Goal: Task Accomplishment & Management: Complete application form

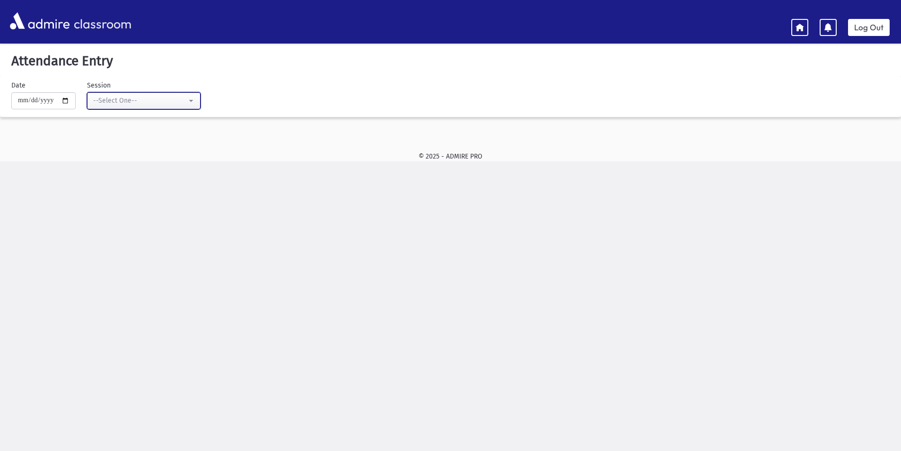
click at [186, 105] on div "--Select One--" at bounding box center [140, 101] width 94 height 10
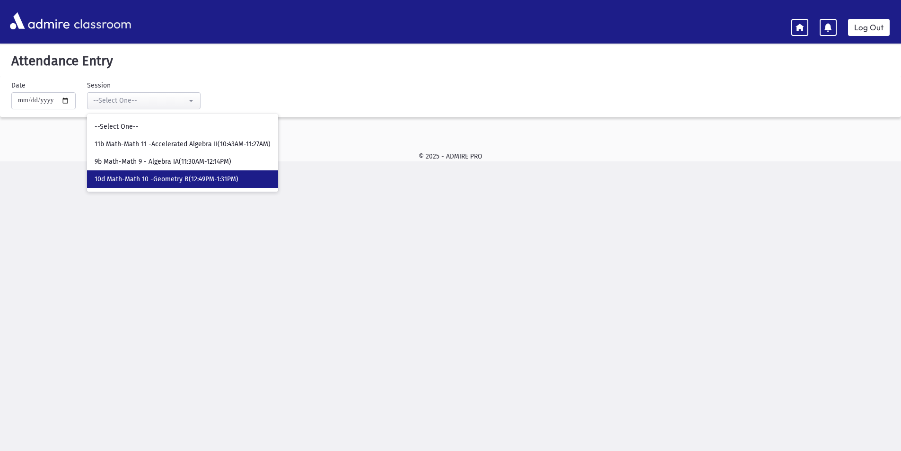
click at [182, 176] on span "10d Math-Math 10 -Geometry B(12:49PM-1:31PM)" at bounding box center [167, 179] width 144 height 9
select select "****"
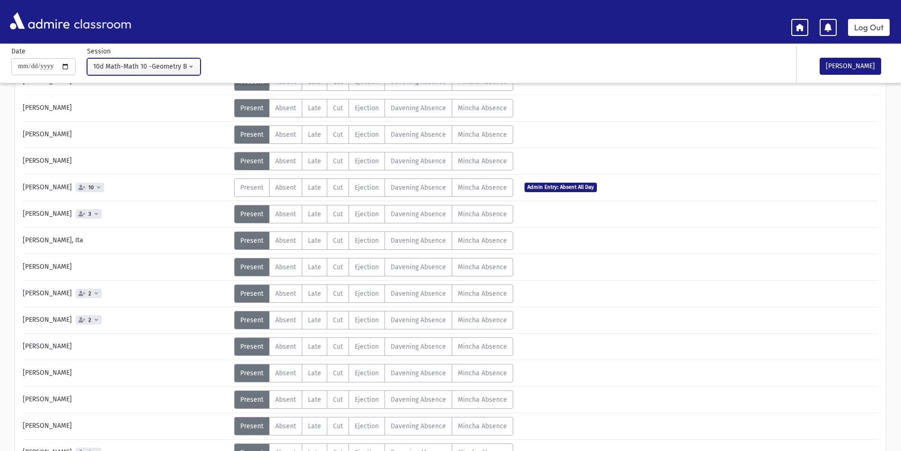
scroll to position [131, 0]
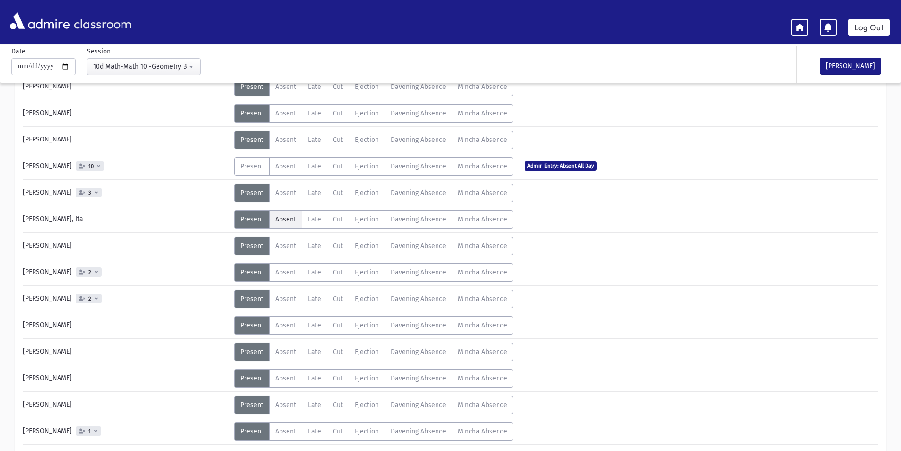
click at [286, 220] on span "Absent" at bounding box center [285, 219] width 21 height 8
click at [825, 62] on button "[PERSON_NAME]" at bounding box center [851, 66] width 62 height 17
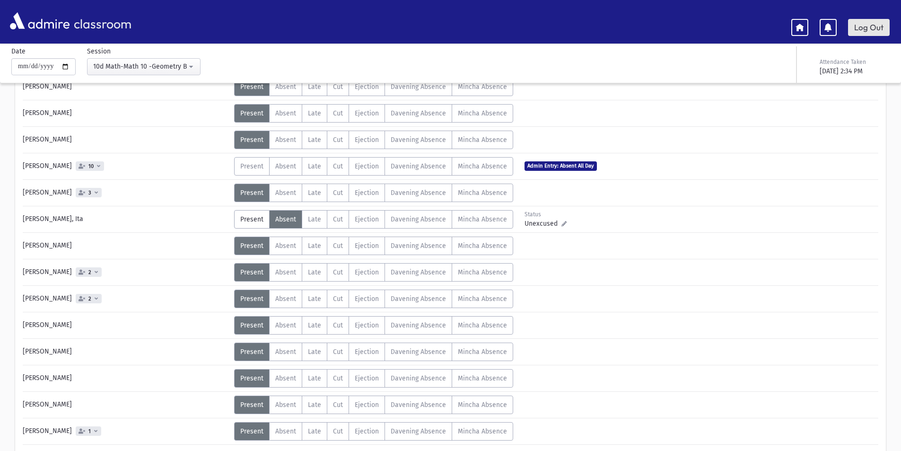
click at [864, 28] on link "Log Out" at bounding box center [869, 27] width 42 height 17
